Goal: Contribute content: Contribute content

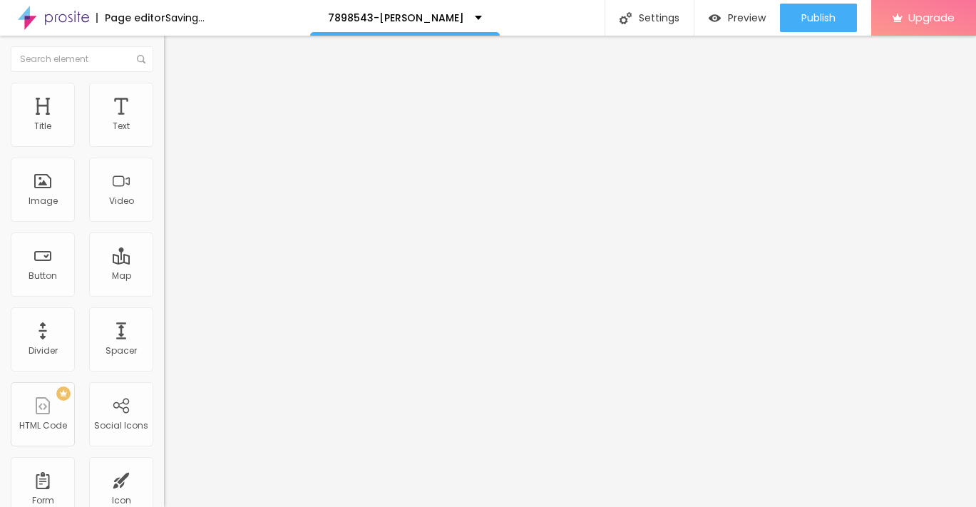
click at [164, 123] on span "Add image" at bounding box center [193, 117] width 58 height 12
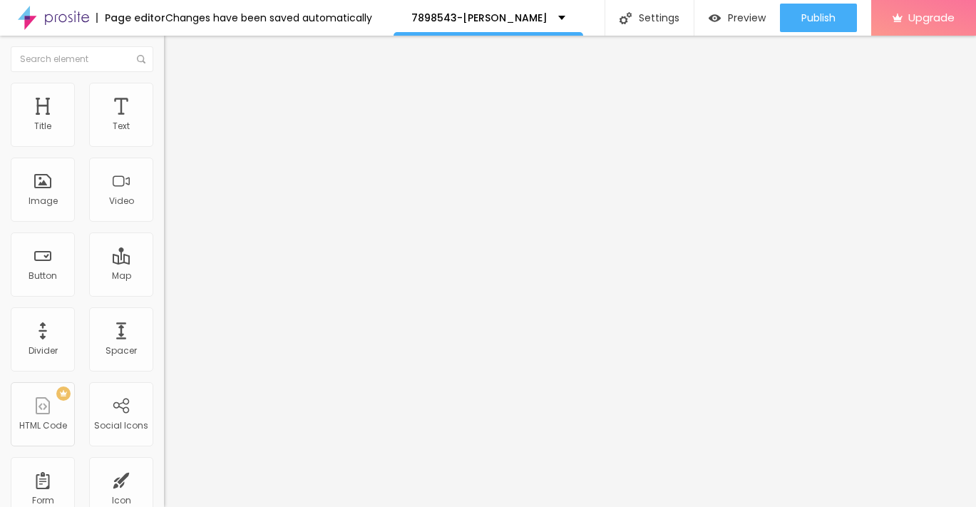
click at [177, 98] on span "Style" at bounding box center [187, 92] width 21 height 12
type input "85"
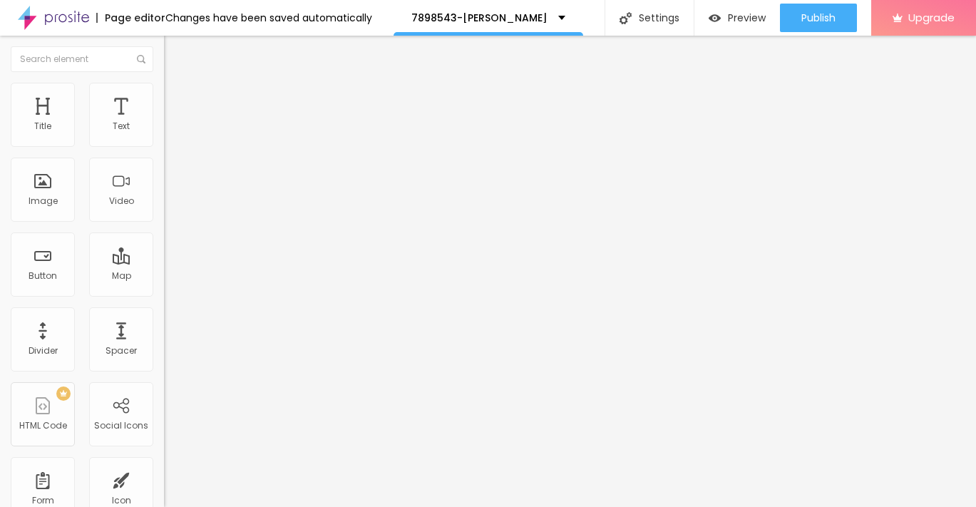
type input "85"
type input "80"
type input "75"
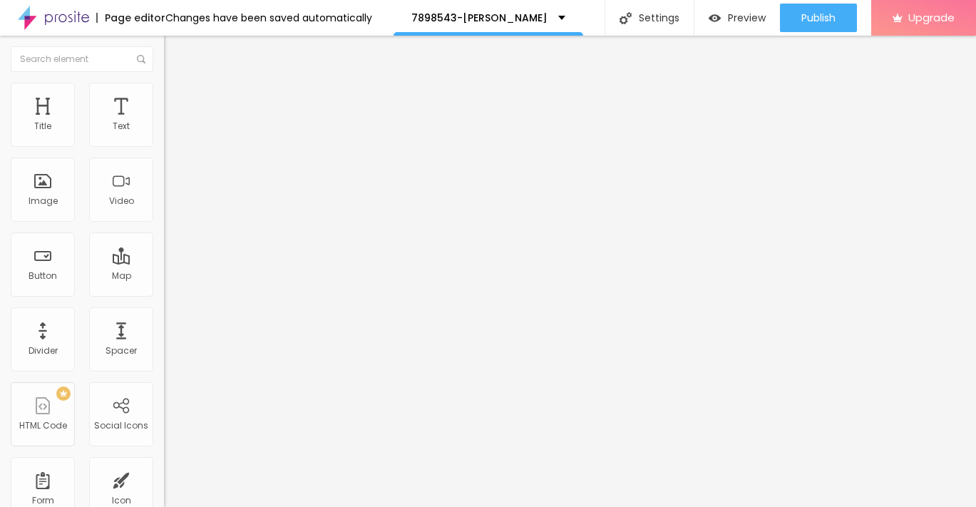
type input "70"
type input "65"
type input "60"
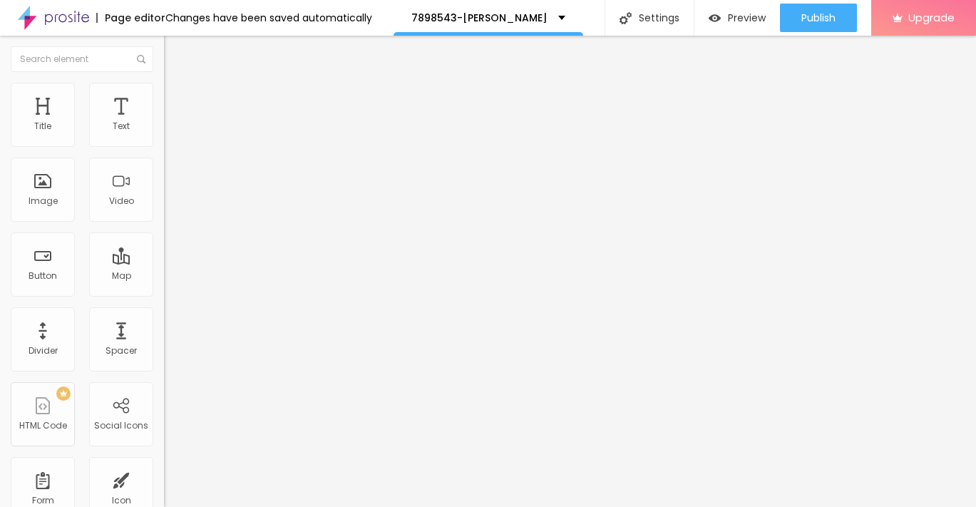
type input "60"
type input "55"
type input "50"
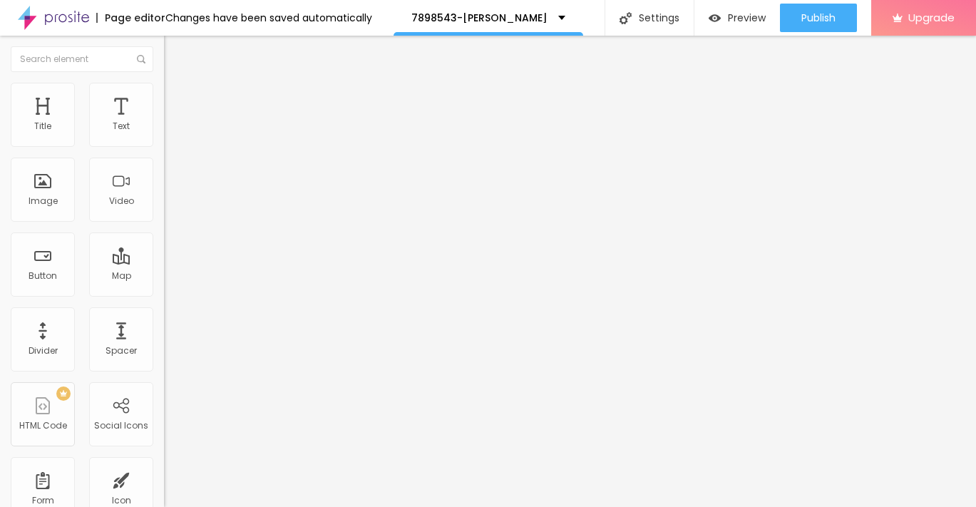
type input "45"
type input "40"
type input "35"
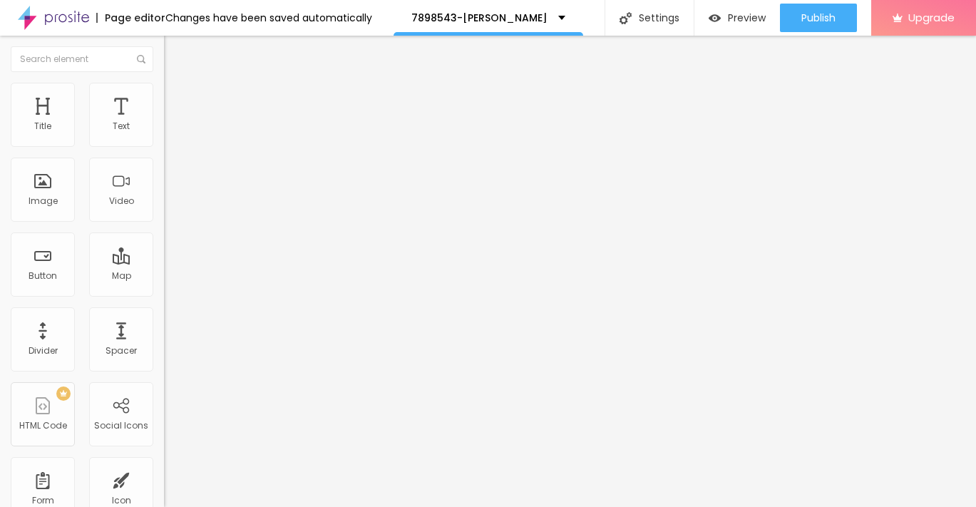
type input "35"
type input "30"
type input "25"
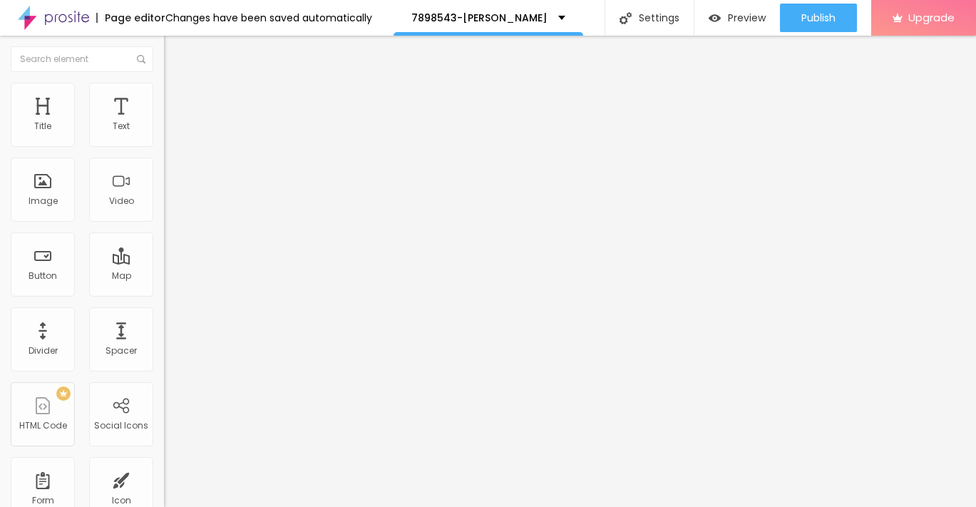
type input "20"
type input "15"
type input "10"
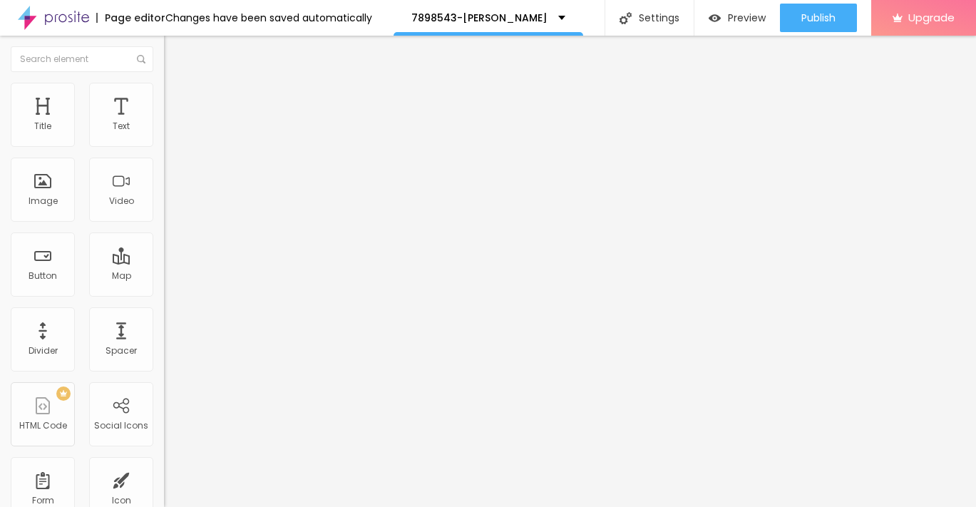
drag, startPoint x: 150, startPoint y: 150, endPoint x: -4, endPoint y: 153, distance: 154.0
type input "10"
click at [164, 146] on input "range" at bounding box center [210, 140] width 92 height 11
click at [175, 50] on img "button" at bounding box center [180, 51] width 11 height 11
click at [170, 133] on icon "button" at bounding box center [174, 128] width 9 height 9
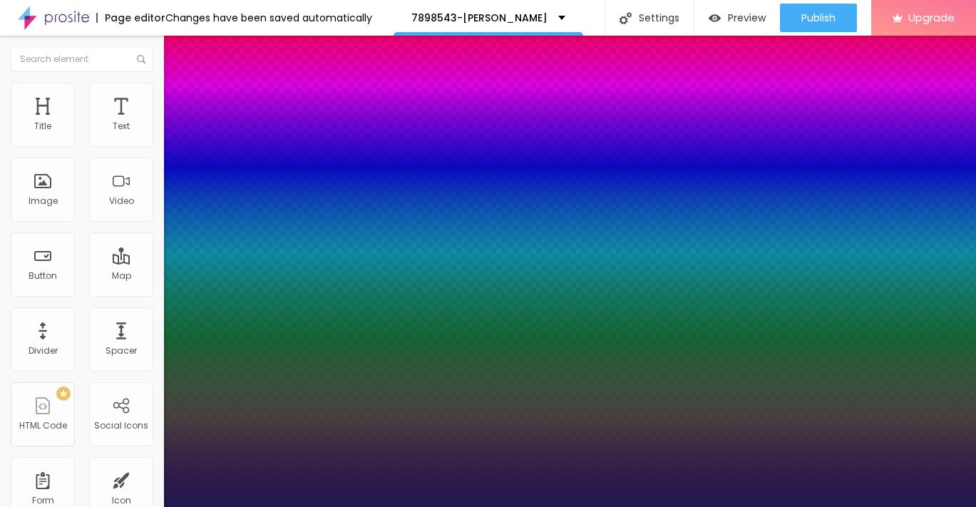
type input "1"
type input "15"
type input "1"
type input "16"
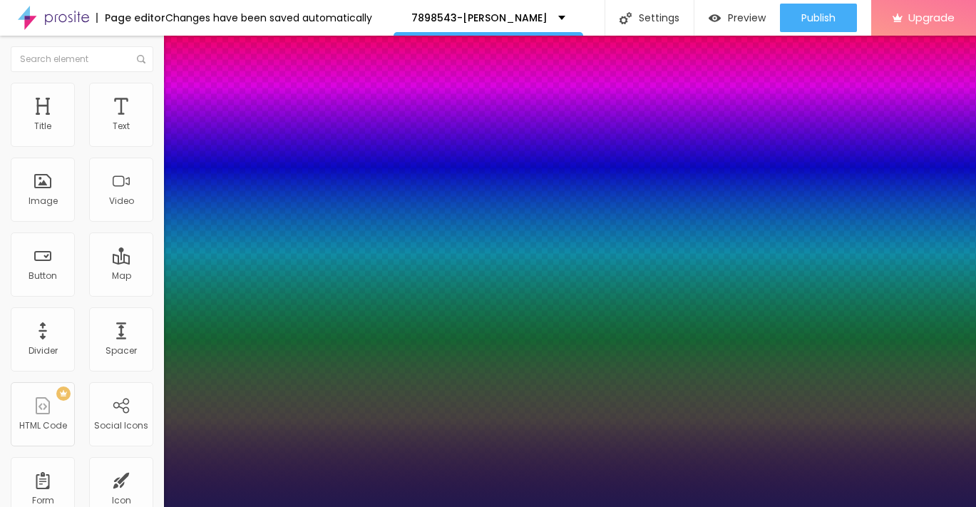
type input "16"
type input "1"
type input "17"
type input "1"
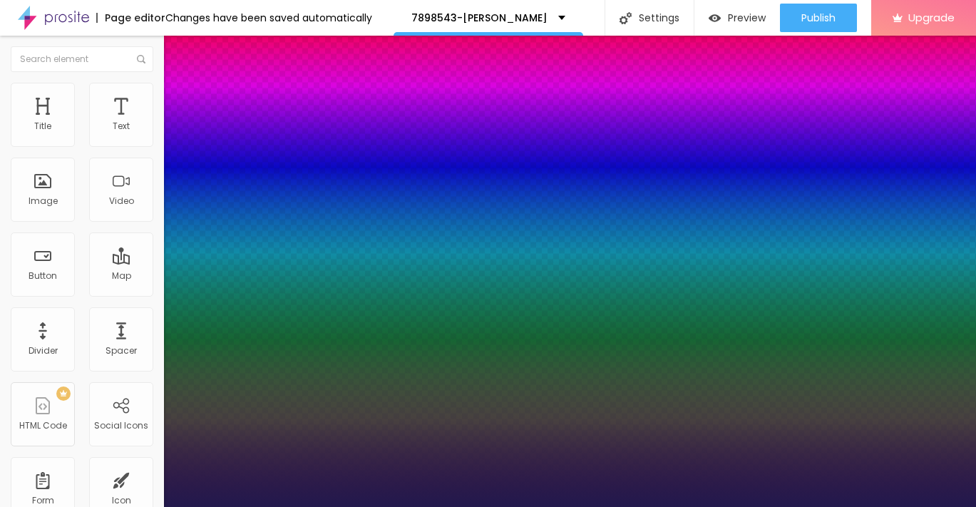
type input "18"
type input "1"
type input "19"
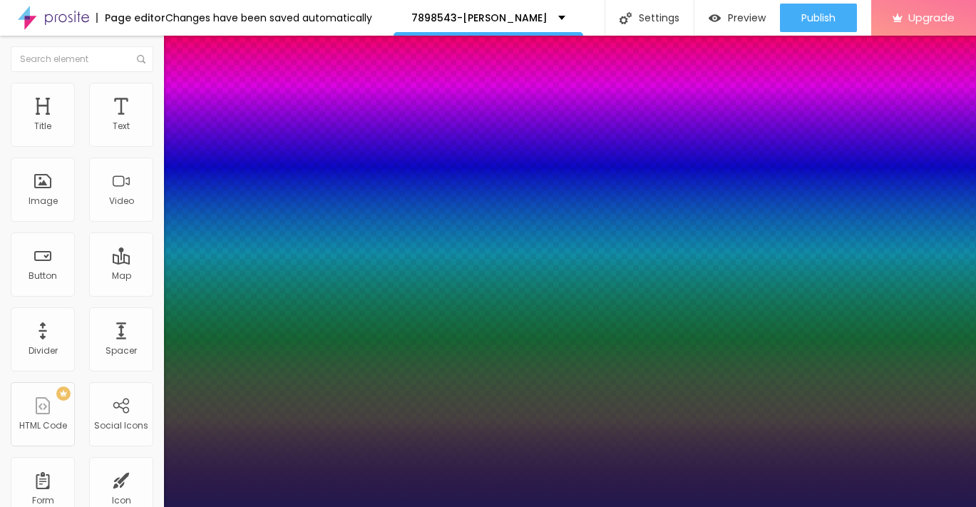
type input "1"
type input "20"
type input "1"
type input "21"
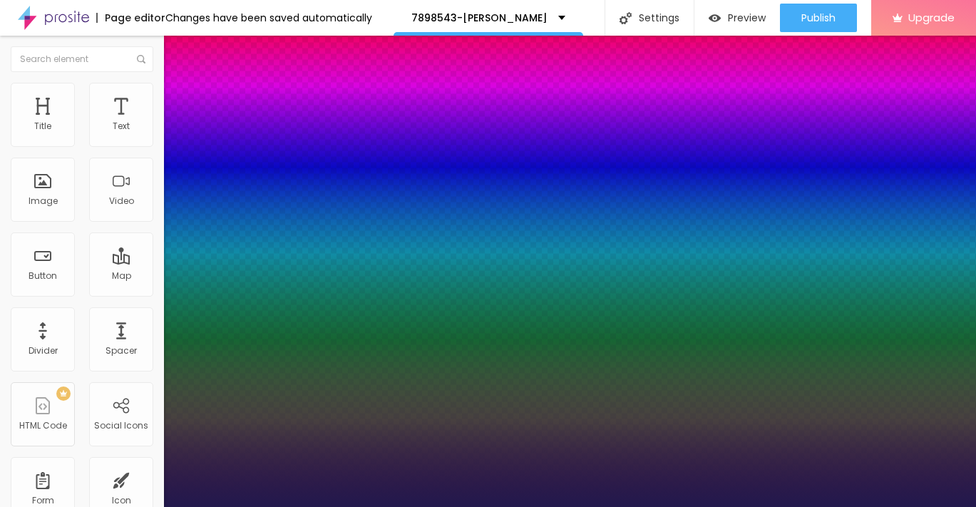
type input "21"
type input "1"
type input "22"
type input "1"
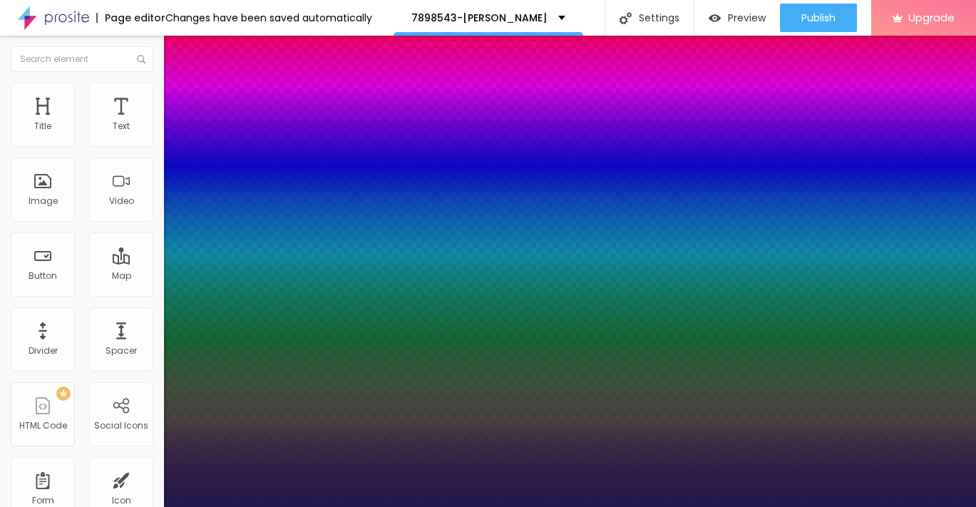
drag, startPoint x: 190, startPoint y: 245, endPoint x: 199, endPoint y: 245, distance: 9.3
type input "22"
type input "1"
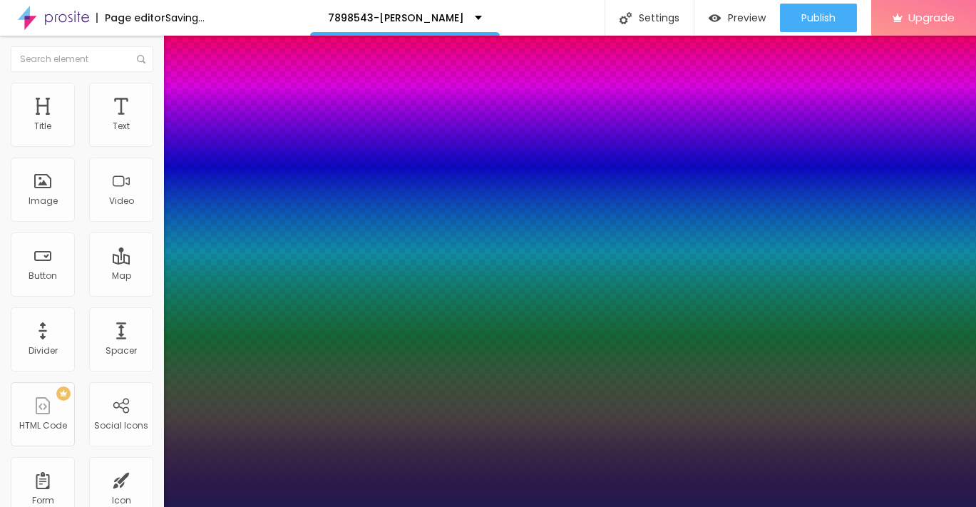
click at [11, 506] on div at bounding box center [488, 507] width 976 height 0
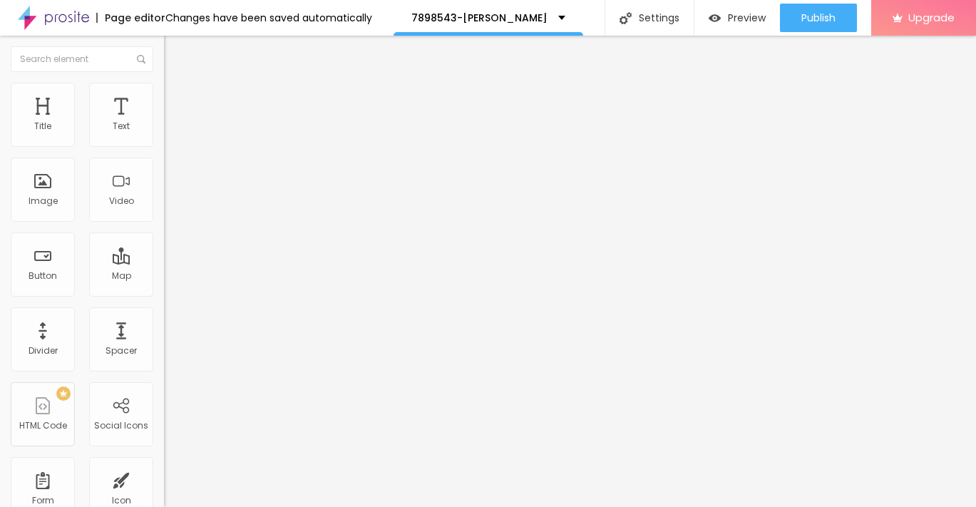
click at [175, 53] on img "button" at bounding box center [180, 51] width 11 height 11
drag, startPoint x: 44, startPoint y: 266, endPoint x: 471, endPoint y: 5, distance: 500.5
click at [164, 134] on input "Click me" at bounding box center [249, 127] width 171 height 14
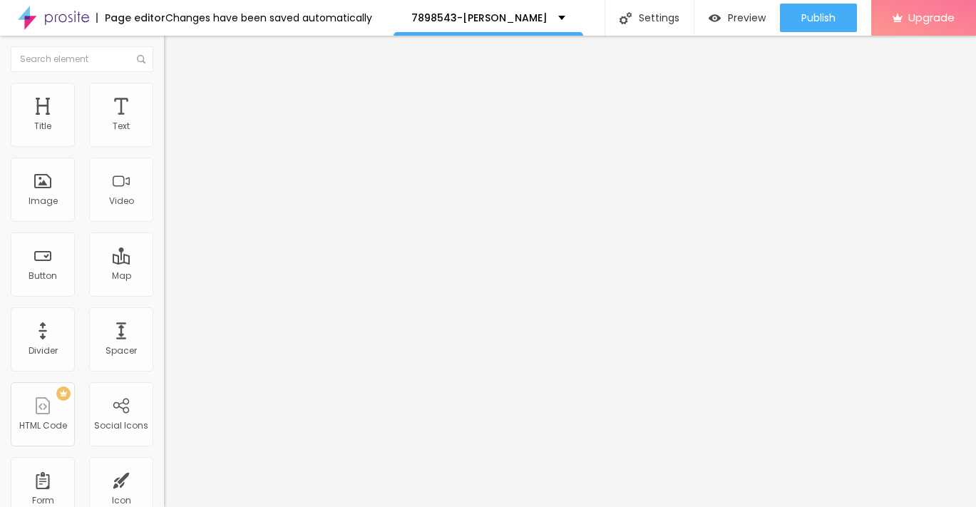
paste input "→ VIEW DOCUMENT HERE"
type input "→ VIEW DOCUMENT HERE"
click at [164, 294] on input "https://" at bounding box center [249, 287] width 171 height 14
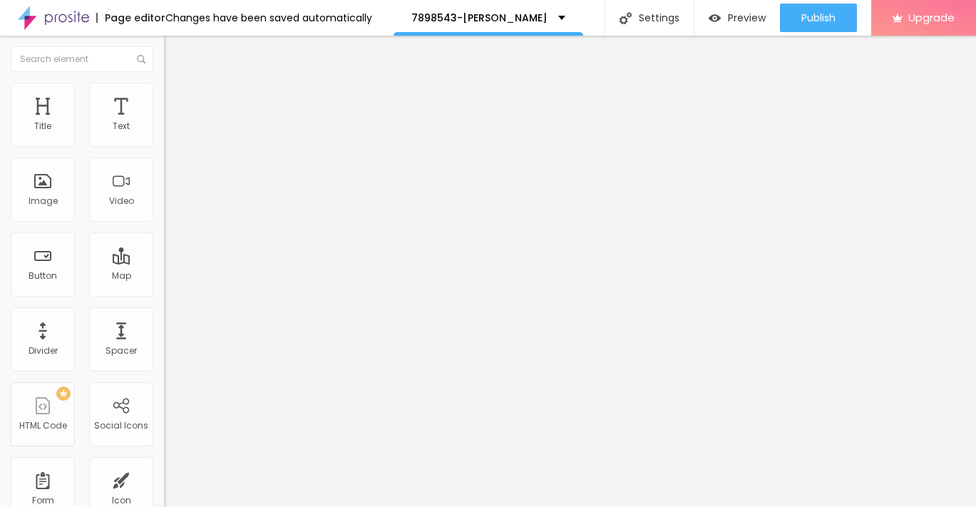
click at [164, 294] on input "https://" at bounding box center [249, 287] width 171 height 14
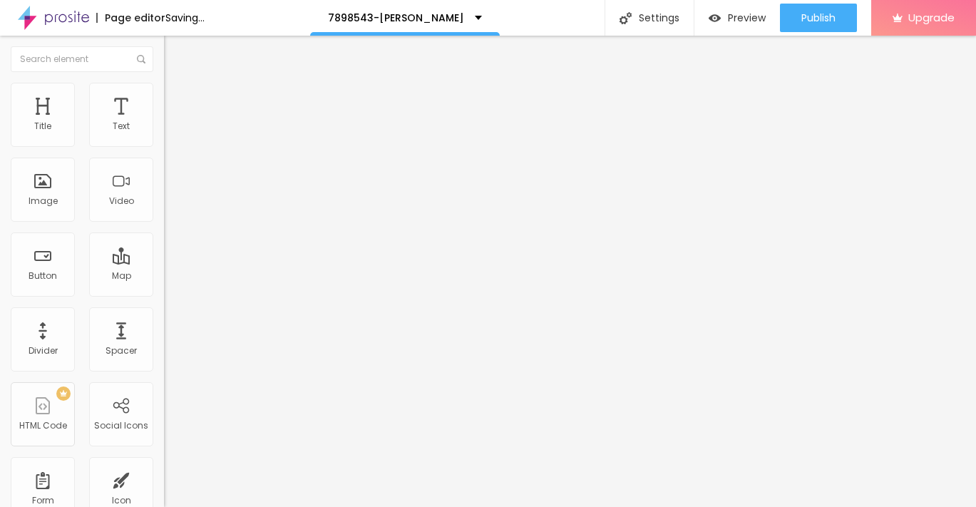
paste input "[URL][DOMAIN_NAME]"
type input "[URL][DOMAIN_NAME]"
click at [164, 97] on li "Advanced" at bounding box center [246, 104] width 164 height 14
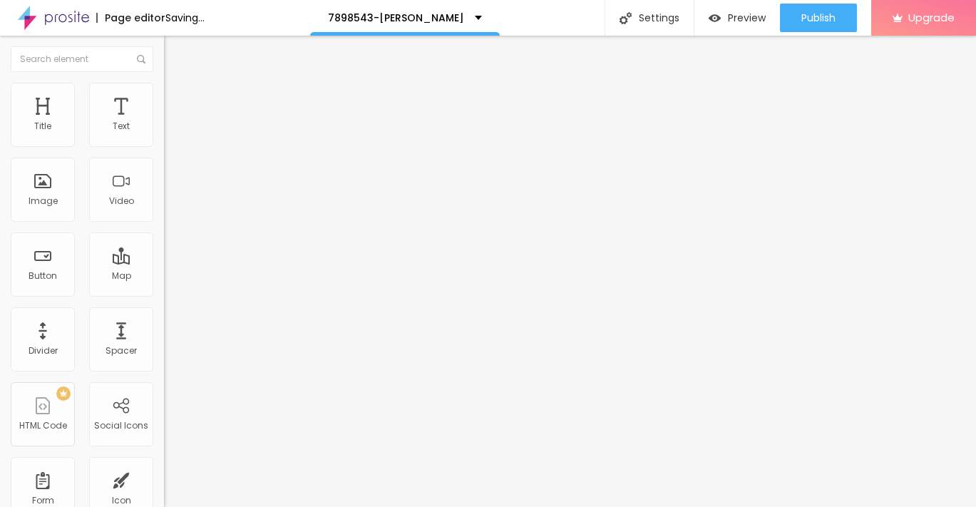
type input "2"
type input "1"
type input "2"
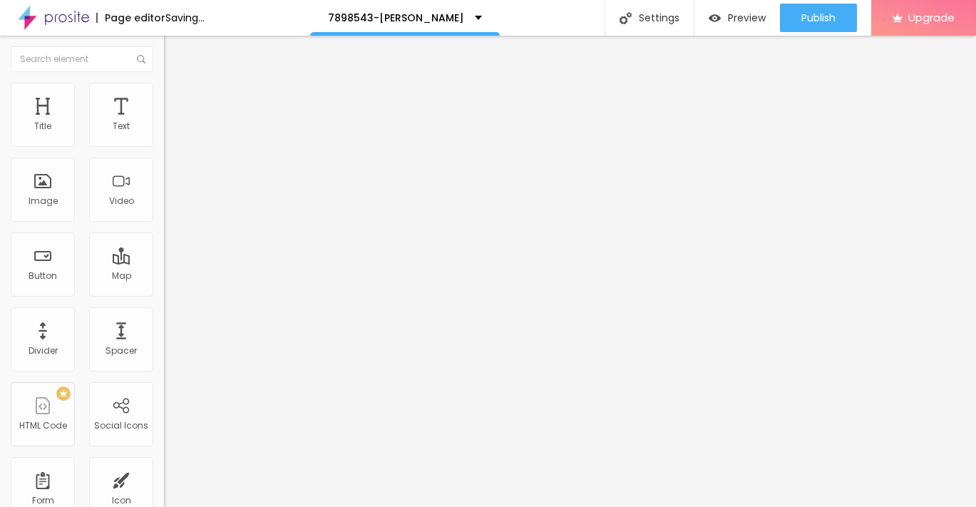
type input "2"
type input "3"
type input "4"
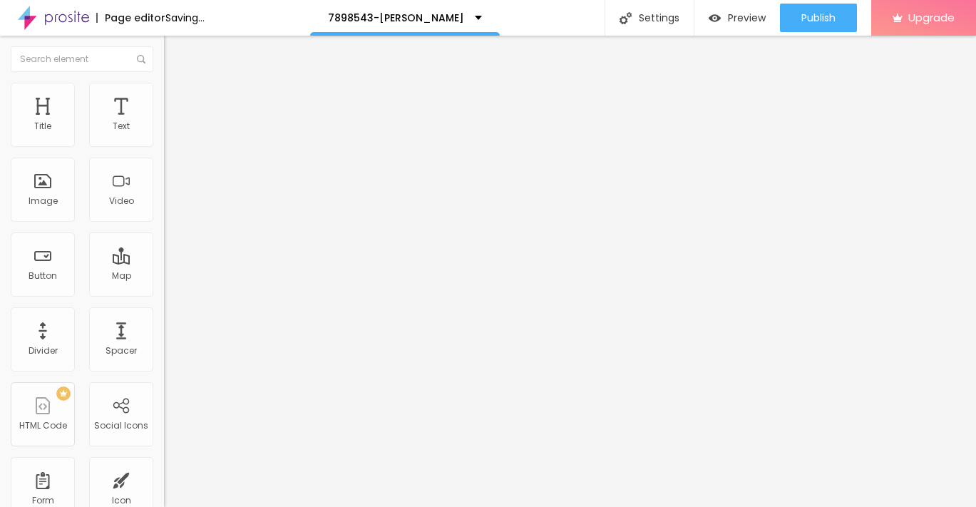
type input "5"
type input "6"
type input "7"
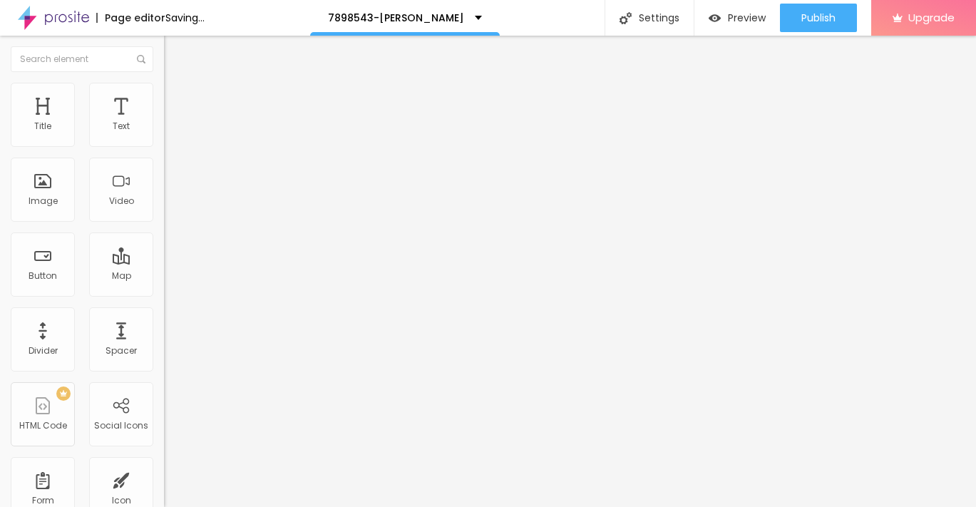
type input "7"
type input "8"
type input "9"
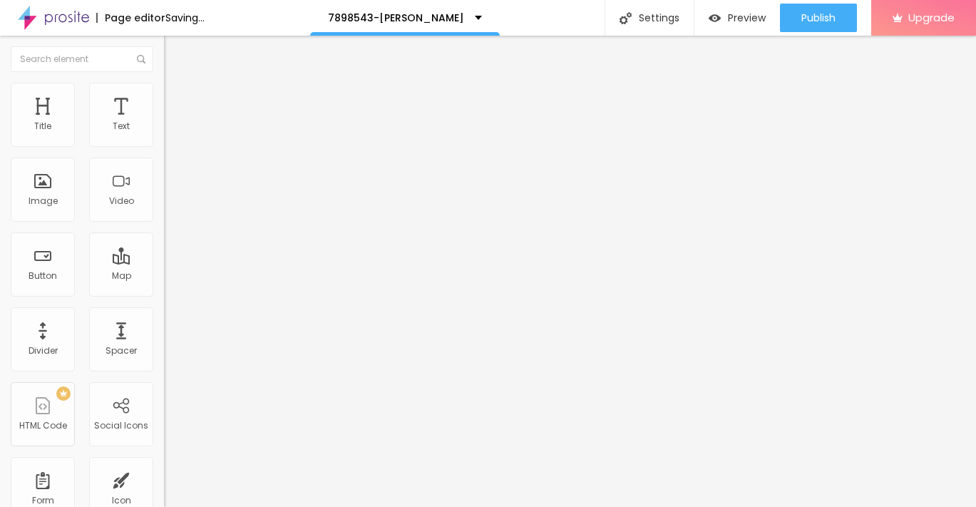
type input "10"
type input "11"
type input "12"
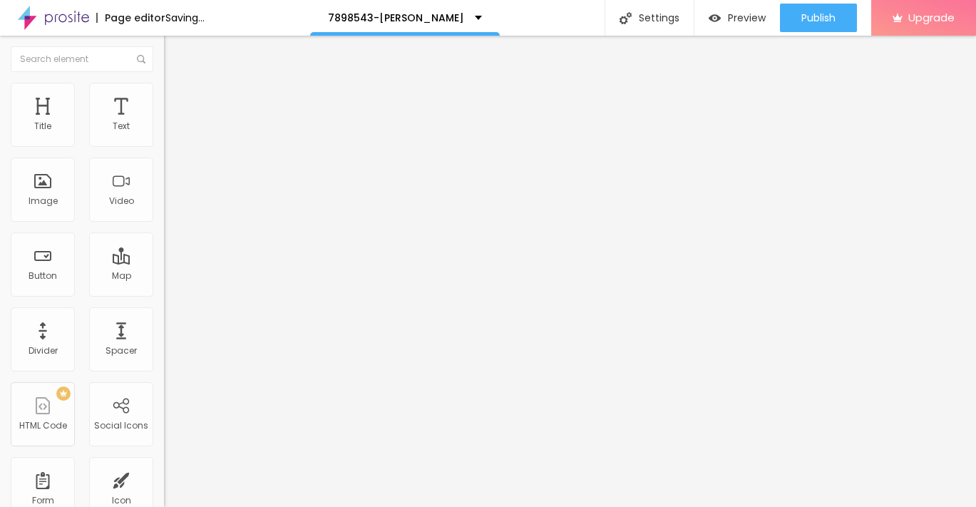
type input "12"
type input "13"
type input "14"
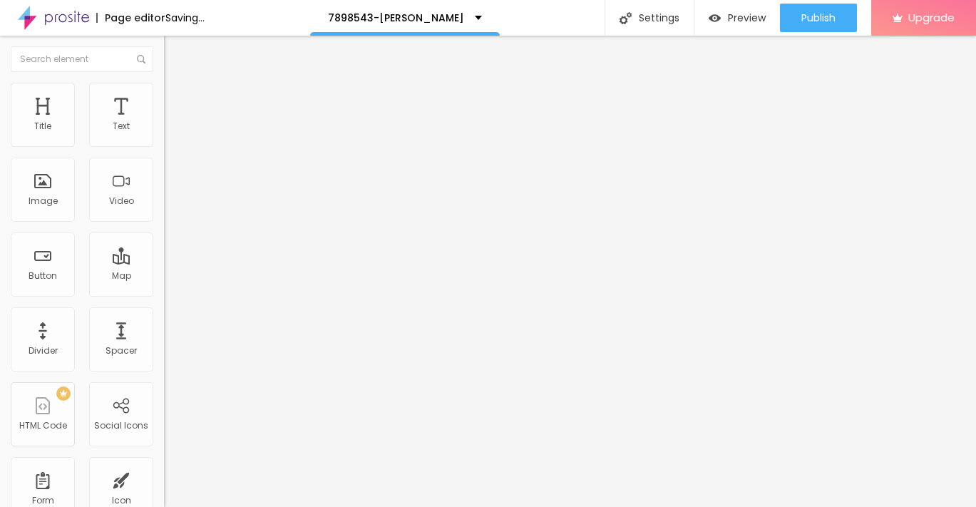
type input "15"
type input "16"
type input "17"
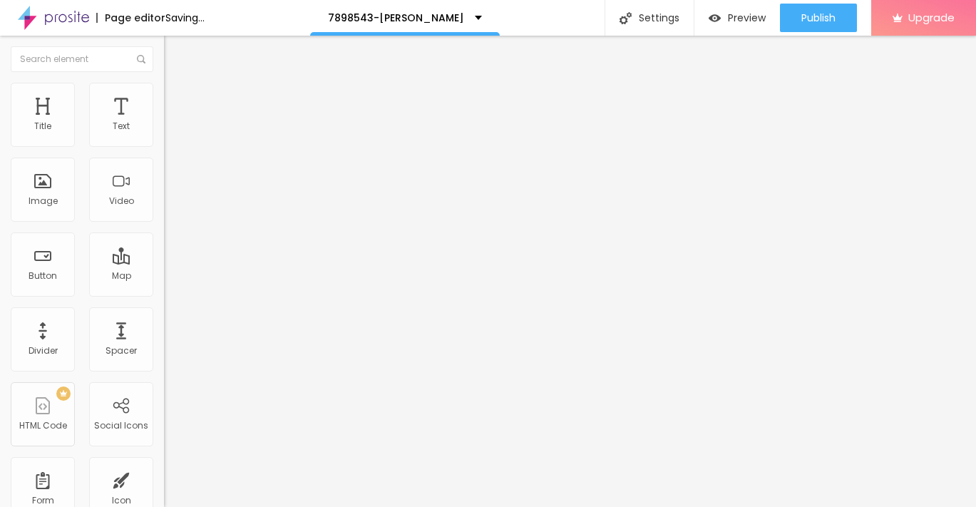
type input "17"
type input "18"
type input "19"
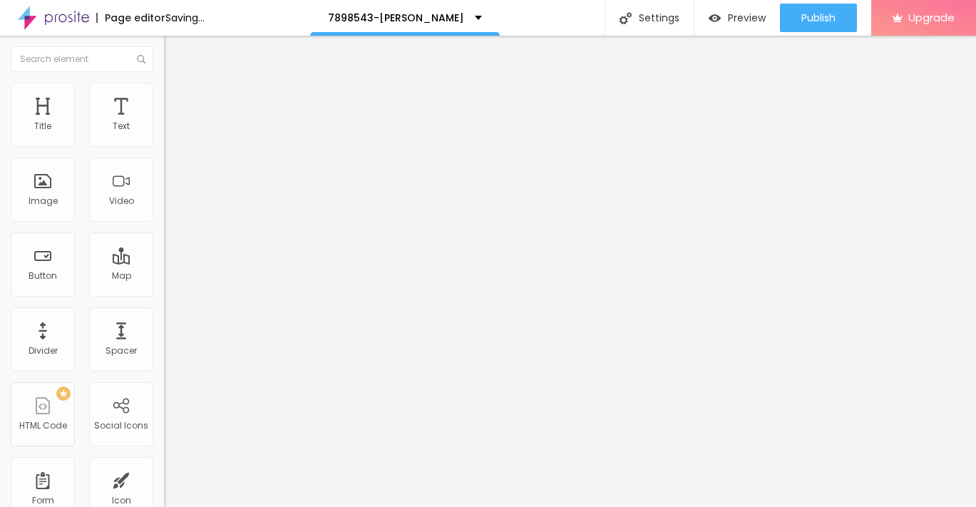
type input "20"
drag, startPoint x: 34, startPoint y: 138, endPoint x: 51, endPoint y: 142, distance: 17.5
type input "20"
click at [164, 277] on input "range" at bounding box center [210, 282] width 92 height 11
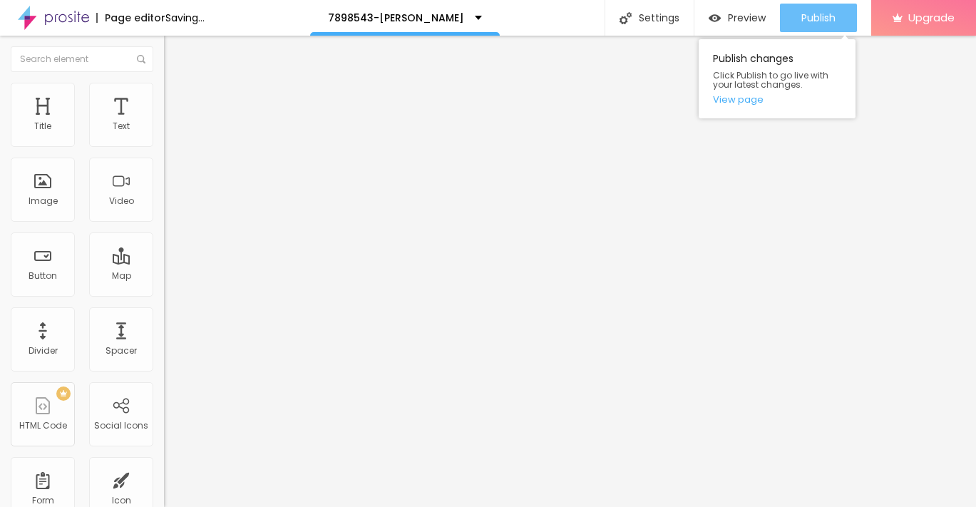
click at [839, 21] on button "Publish" at bounding box center [818, 18] width 77 height 29
click at [826, 24] on span "Publish" at bounding box center [818, 17] width 34 height 11
